Goal: Task Accomplishment & Management: Manage account settings

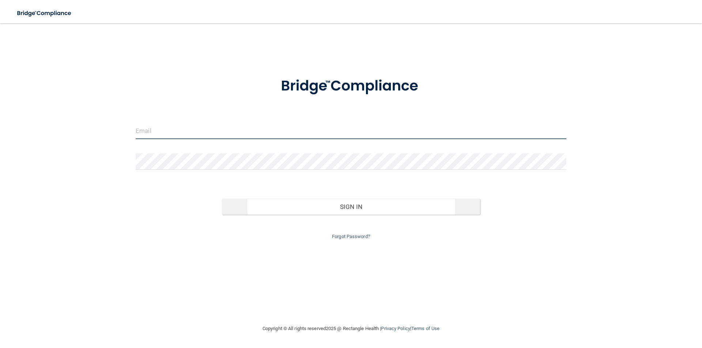
type input "[EMAIL_ADDRESS][DOMAIN_NAME]"
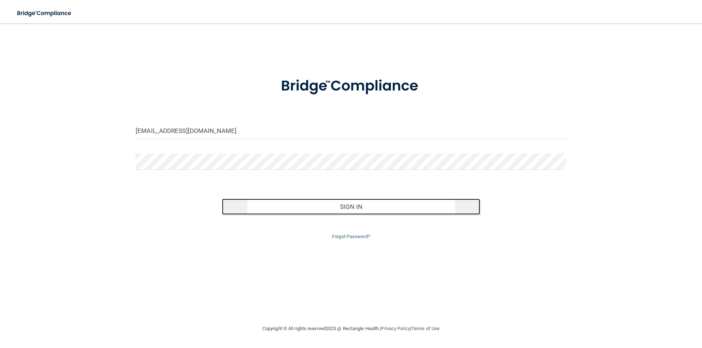
click at [404, 202] on button "Sign In" at bounding box center [351, 207] width 258 height 16
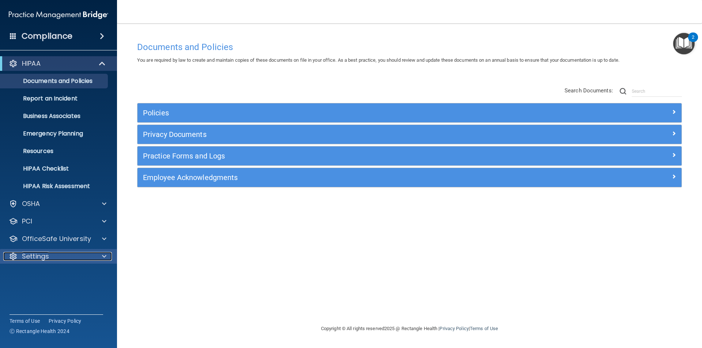
click at [69, 259] on div "Settings" at bounding box center [48, 256] width 91 height 9
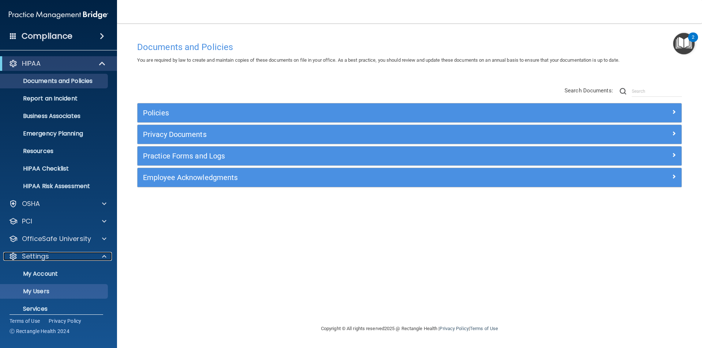
scroll to position [25, 0]
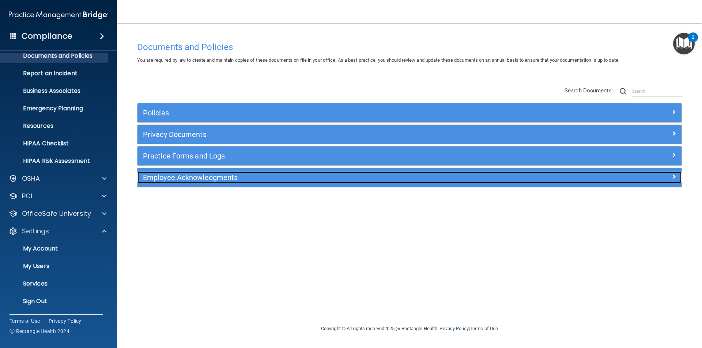
click at [222, 177] on h5 "Employee Acknowledgments" at bounding box center [341, 178] width 397 height 8
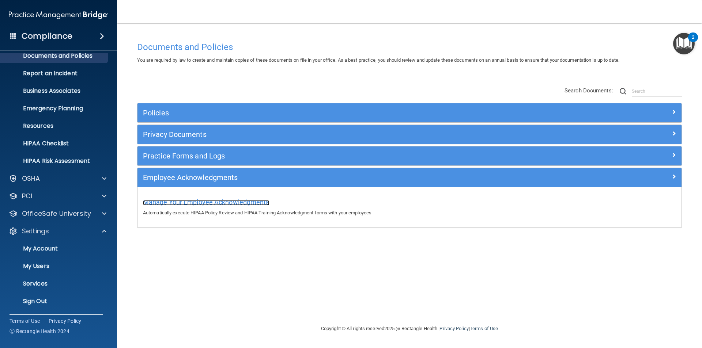
click at [165, 205] on span "Manage Your Employee Acknowledgments" at bounding box center [206, 203] width 126 height 8
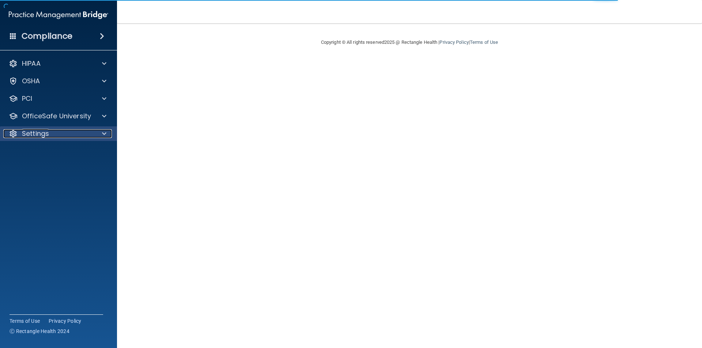
click at [53, 133] on div "Settings" at bounding box center [48, 133] width 91 height 9
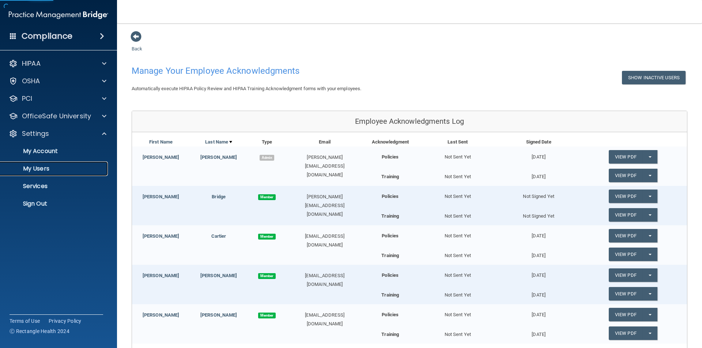
click at [53, 169] on p "My Users" at bounding box center [55, 168] width 100 height 7
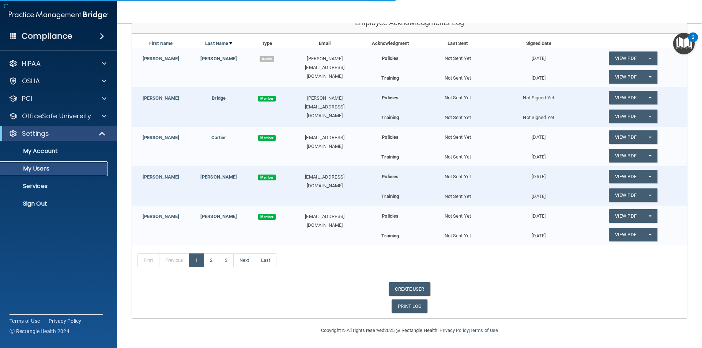
scroll to position [136, 0]
select select "20"
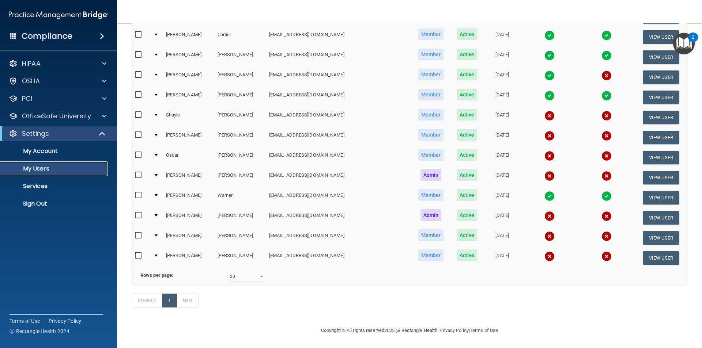
scroll to position [26, 0]
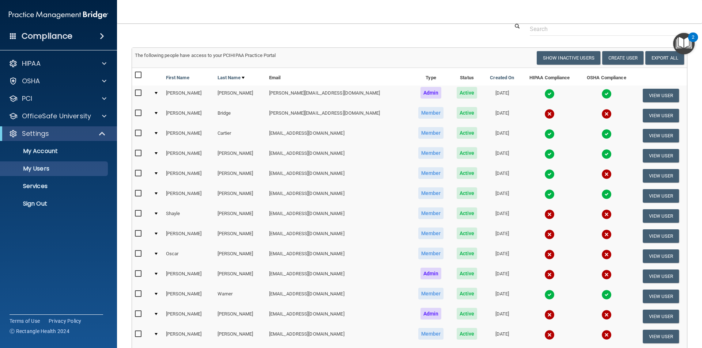
click at [140, 212] on input "checkbox" at bounding box center [139, 214] width 8 height 6
checkbox input "true"
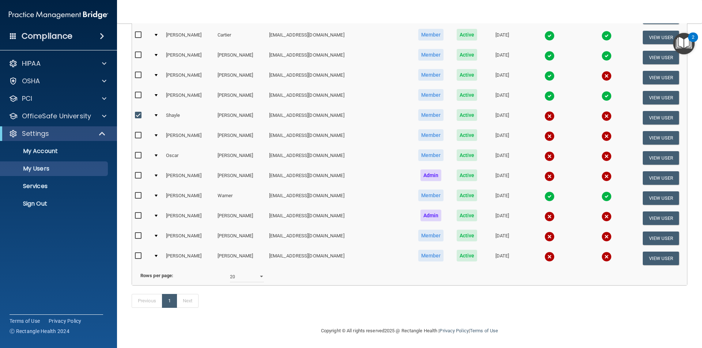
scroll to position [136, 0]
click at [136, 152] on input "checkbox" at bounding box center [139, 155] width 8 height 6
checkbox input "true"
click at [138, 173] on input "checkbox" at bounding box center [139, 176] width 8 height 6
checkbox input "true"
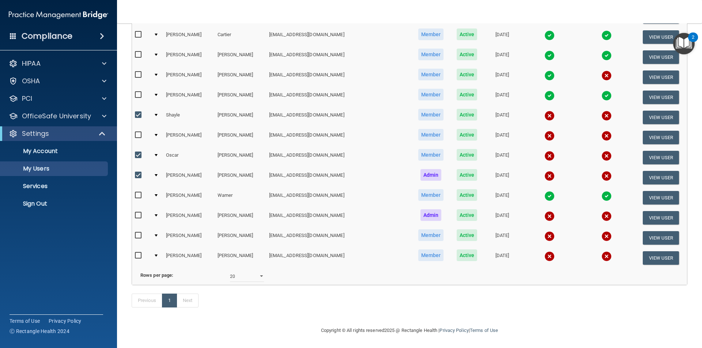
click at [137, 213] on input "checkbox" at bounding box center [139, 216] width 8 height 6
checkbox input "true"
click at [139, 233] on input "checkbox" at bounding box center [139, 236] width 8 height 6
checkbox input "false"
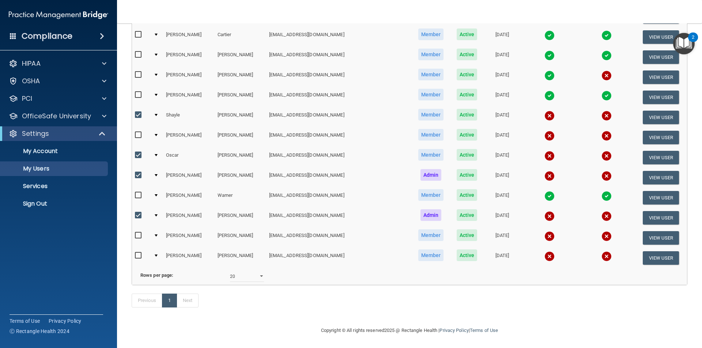
click at [139, 213] on input "checkbox" at bounding box center [139, 216] width 8 height 6
checkbox input "false"
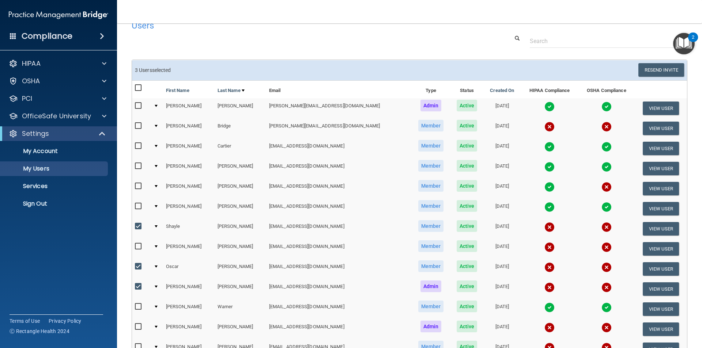
scroll to position [0, 0]
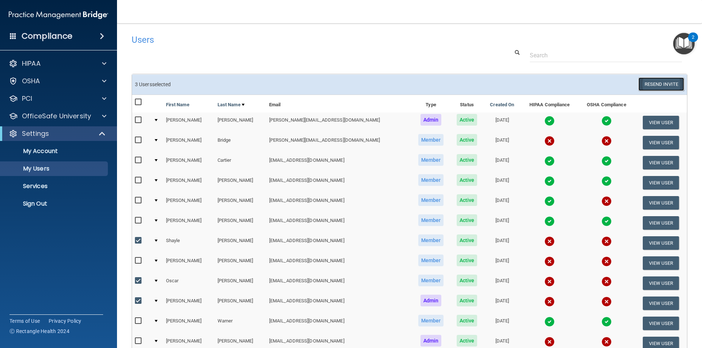
click at [652, 80] on button "Resend Invite" at bounding box center [661, 85] width 46 height 14
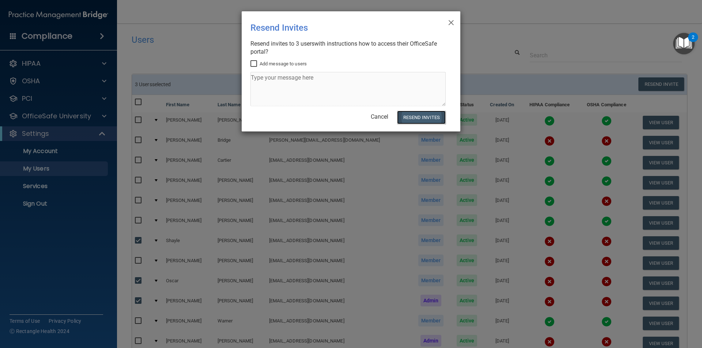
click at [410, 119] on button "Resend Invites" at bounding box center [421, 118] width 49 height 14
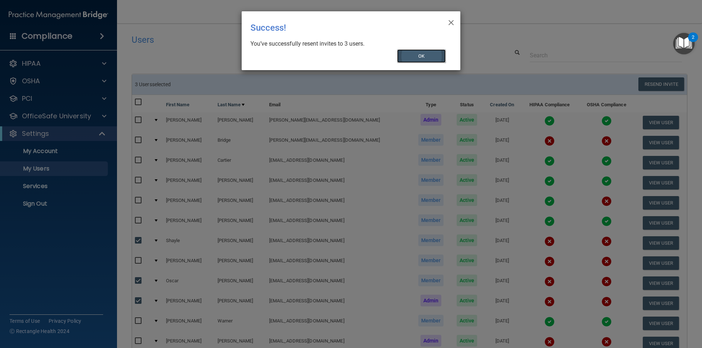
click at [425, 59] on button "OK" at bounding box center [421, 56] width 49 height 14
